Goal: Transaction & Acquisition: Purchase product/service

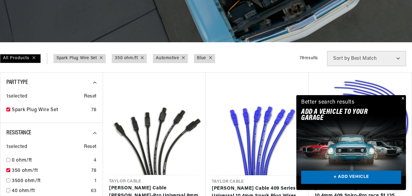
scroll to position [111, 0]
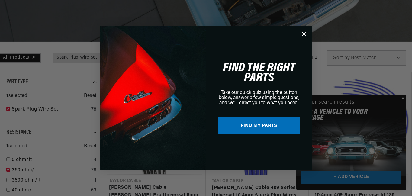
click at [403, 99] on div "Close dialog FIND THE RIGHT PARTS Take our quick quiz using the button below, a…" at bounding box center [206, 98] width 412 height 196
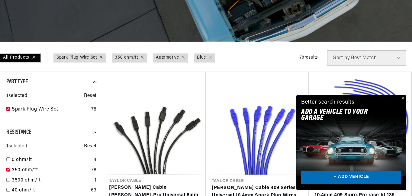
scroll to position [0, 0]
click at [403, 98] on button "Close" at bounding box center [402, 98] width 7 height 7
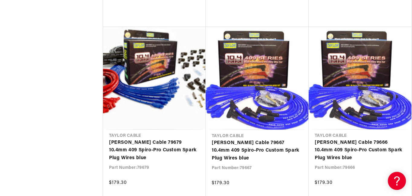
scroll to position [1479, 0]
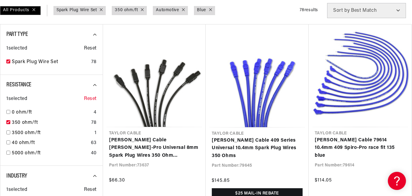
click at [90, 99] on span "Reset" at bounding box center [90, 99] width 13 height 8
checkbox input "false"
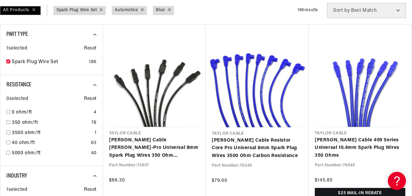
scroll to position [0, 226]
click at [8, 143] on input "checkbox" at bounding box center [8, 143] width 4 height 4
checkbox input "true"
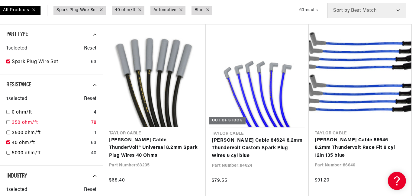
click at [8, 122] on input "checkbox" at bounding box center [8, 122] width 4 height 4
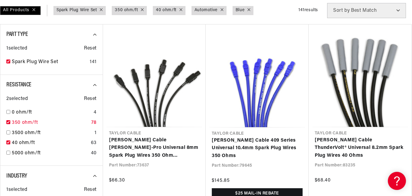
click at [8, 122] on input "checkbox" at bounding box center [8, 122] width 4 height 4
checkbox input "true"
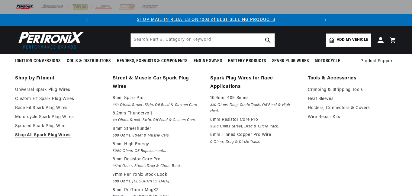
click at [296, 62] on span "Spark Plug Wires" at bounding box center [290, 61] width 37 height 6
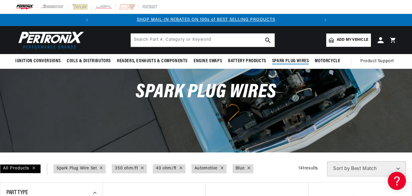
click at [296, 62] on span "Spark Plug Wires" at bounding box center [290, 61] width 37 height 6
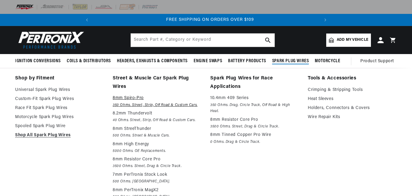
scroll to position [0, 226]
click at [125, 98] on p "8mm Spiro-Pro" at bounding box center [157, 98] width 89 height 7
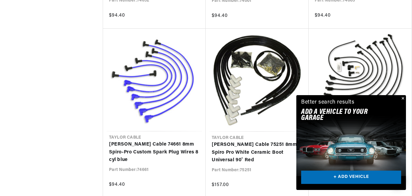
scroll to position [685, 0]
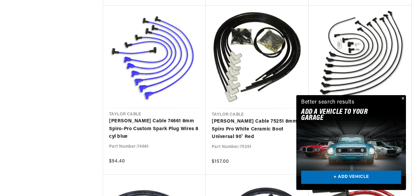
scroll to position [744, 0]
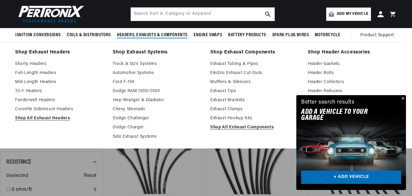
click at [178, 39] on summary "Headers, Exhausts & Components" at bounding box center [152, 35] width 77 height 14
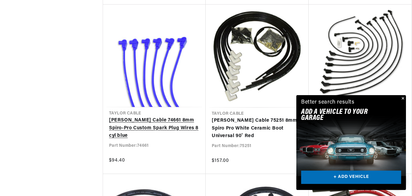
scroll to position [736, 0]
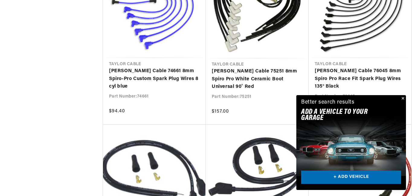
click at [403, 100] on button "Close" at bounding box center [402, 98] width 7 height 7
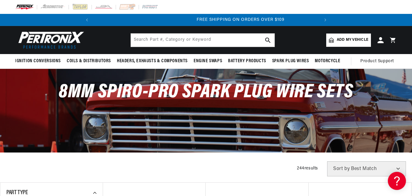
scroll to position [0, 226]
click at [195, 73] on div "8mm Spiro-Pro Spark Plug Wire Sets" at bounding box center [206, 95] width 412 height 53
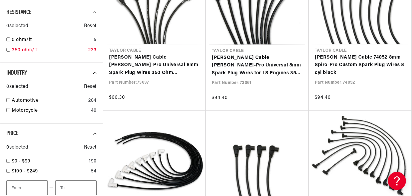
click at [8, 50] on input "checkbox" at bounding box center [8, 50] width 4 height 4
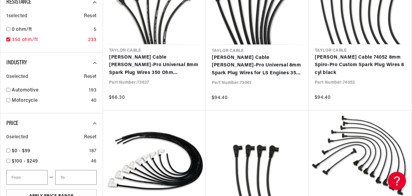
checkbox input "true"
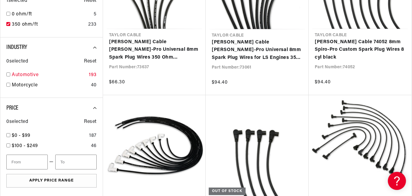
click at [8, 74] on input "checkbox" at bounding box center [8, 75] width 4 height 4
checkbox input "true"
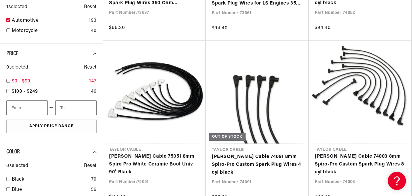
click at [9, 81] on input "checkbox" at bounding box center [8, 81] width 4 height 4
checkbox input "true"
type input "100"
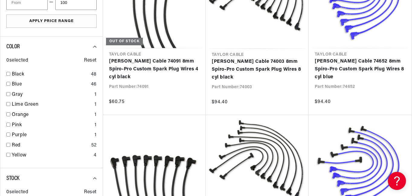
scroll to position [411, 0]
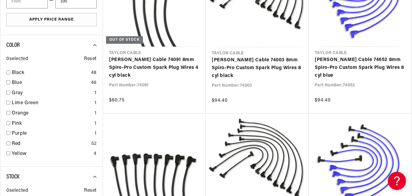
click at [9, 81] on input "checkbox" at bounding box center [8, 82] width 4 height 4
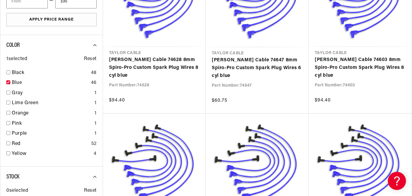
checkbox input "true"
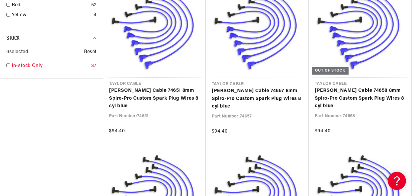
scroll to position [608, 0]
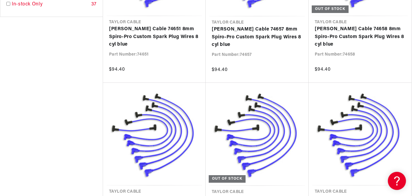
scroll to position [712, 0]
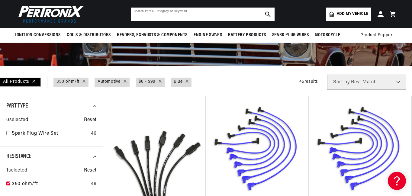
click at [167, 15] on input "text" at bounding box center [203, 14] width 144 height 13
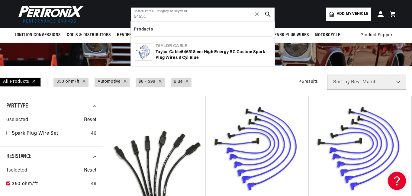
scroll to position [0, 11]
type input "64651"
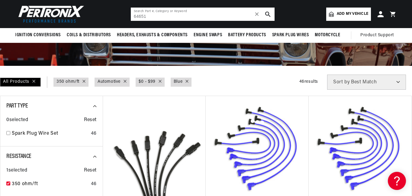
scroll to position [0, 226]
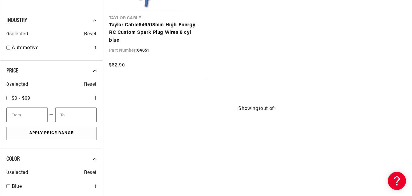
scroll to position [206, 0]
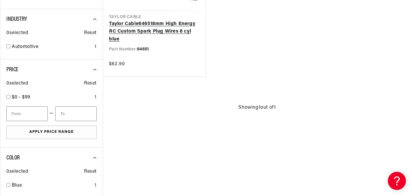
click at [180, 33] on link "Taylor Cable 64651 8mm High Energy RC Custom Spark Plug Wires 8 cyl blue" at bounding box center [154, 31] width 91 height 23
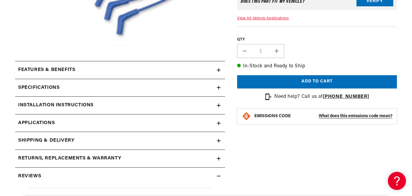
click at [41, 87] on h2 "Specifications" at bounding box center [38, 88] width 41 height 8
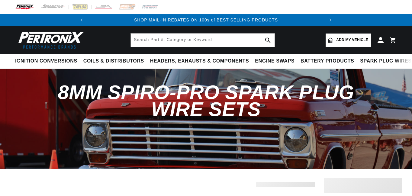
scroll to position [87, 0]
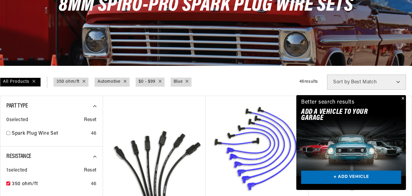
type input "100"
